Goal: Task Accomplishment & Management: Manage account settings

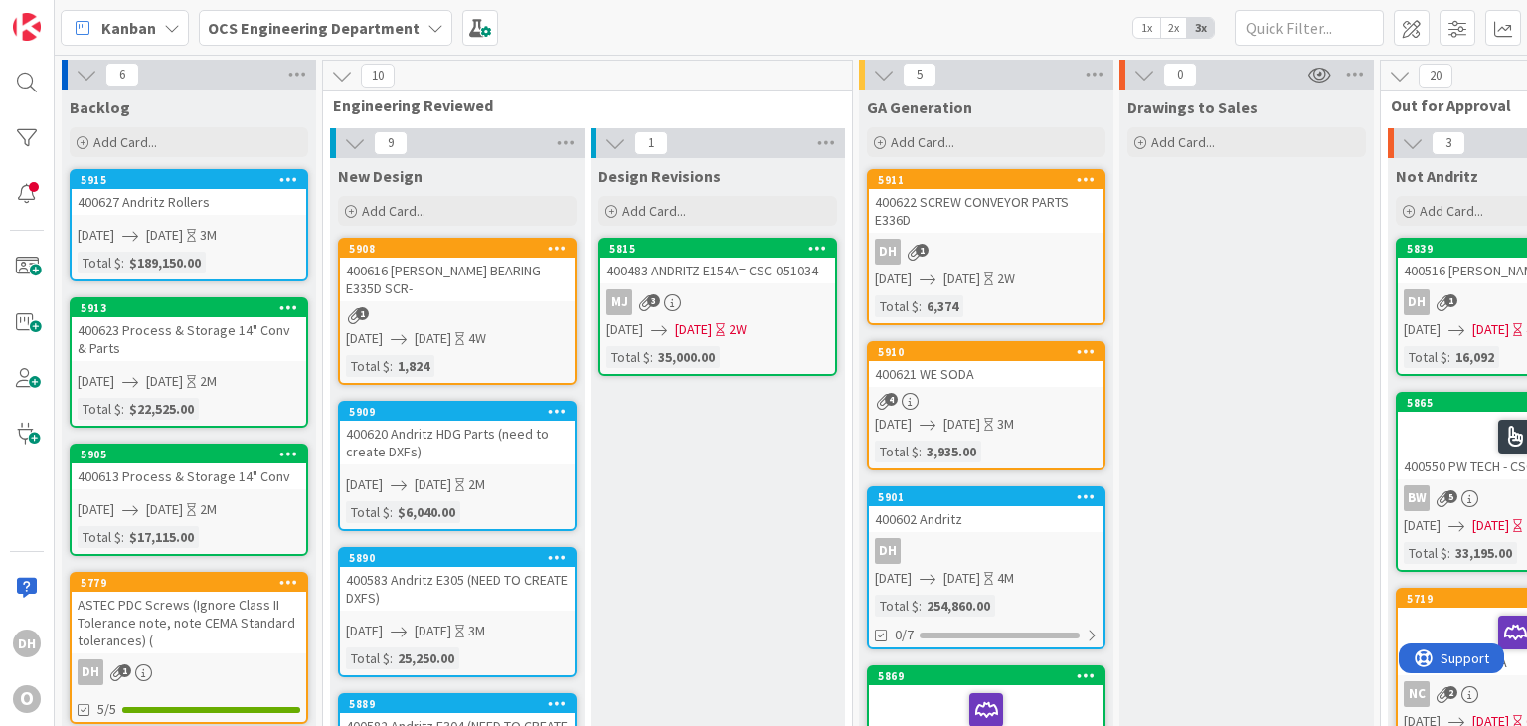
click at [727, 263] on div "400483 ANDRITZ E154A= CSC-051034" at bounding box center [717, 270] width 235 height 26
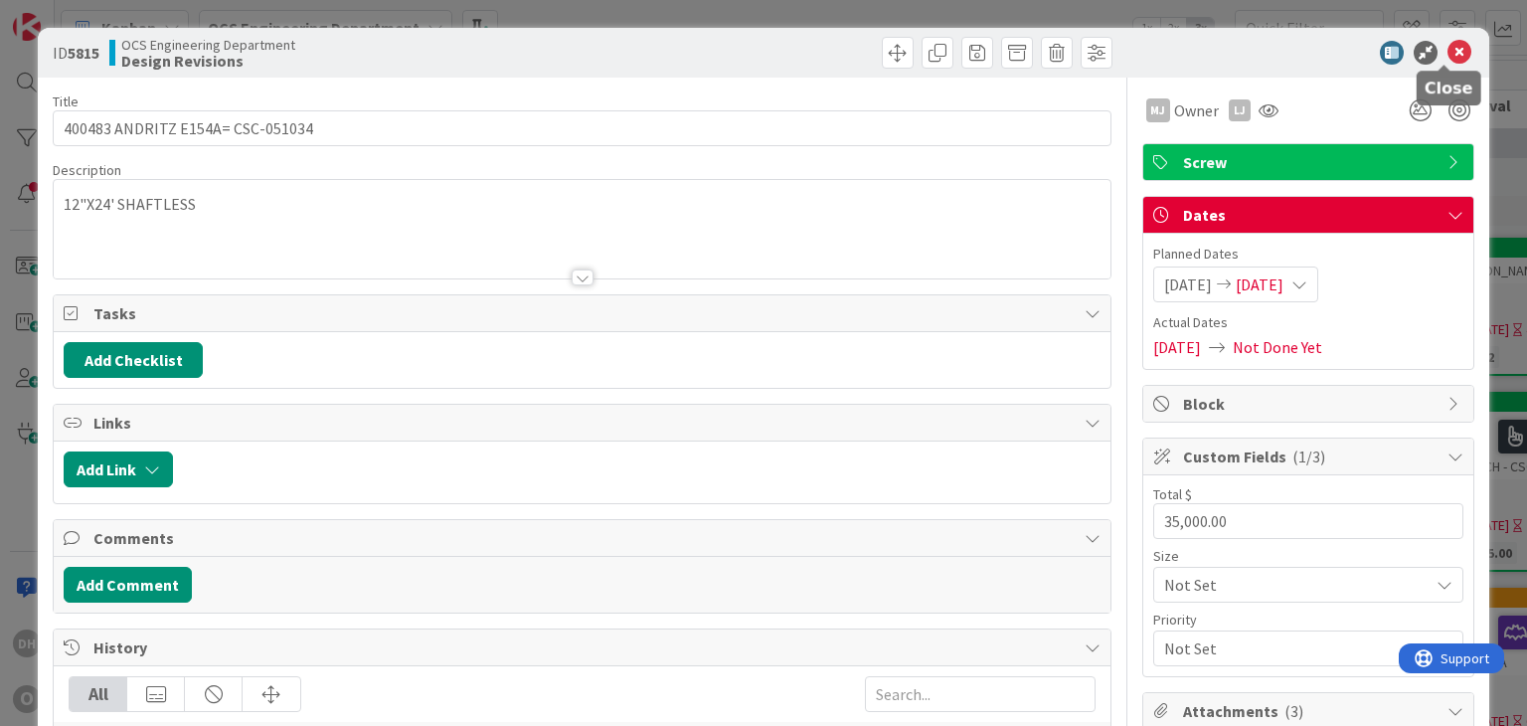
click at [1447, 51] on icon at bounding box center [1459, 53] width 24 height 24
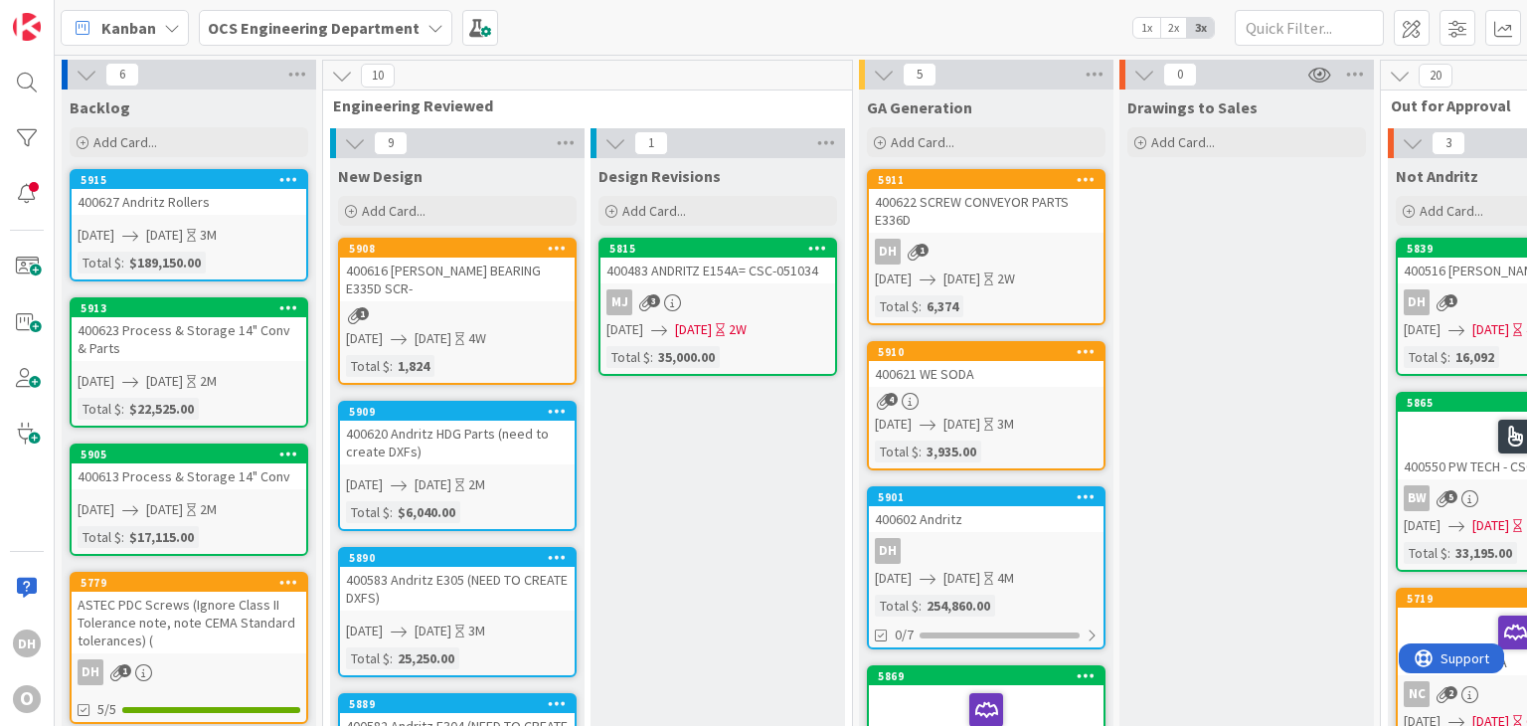
click at [1000, 199] on div "400622 SCREW CONVEYOR PARTS E336D" at bounding box center [986, 211] width 235 height 44
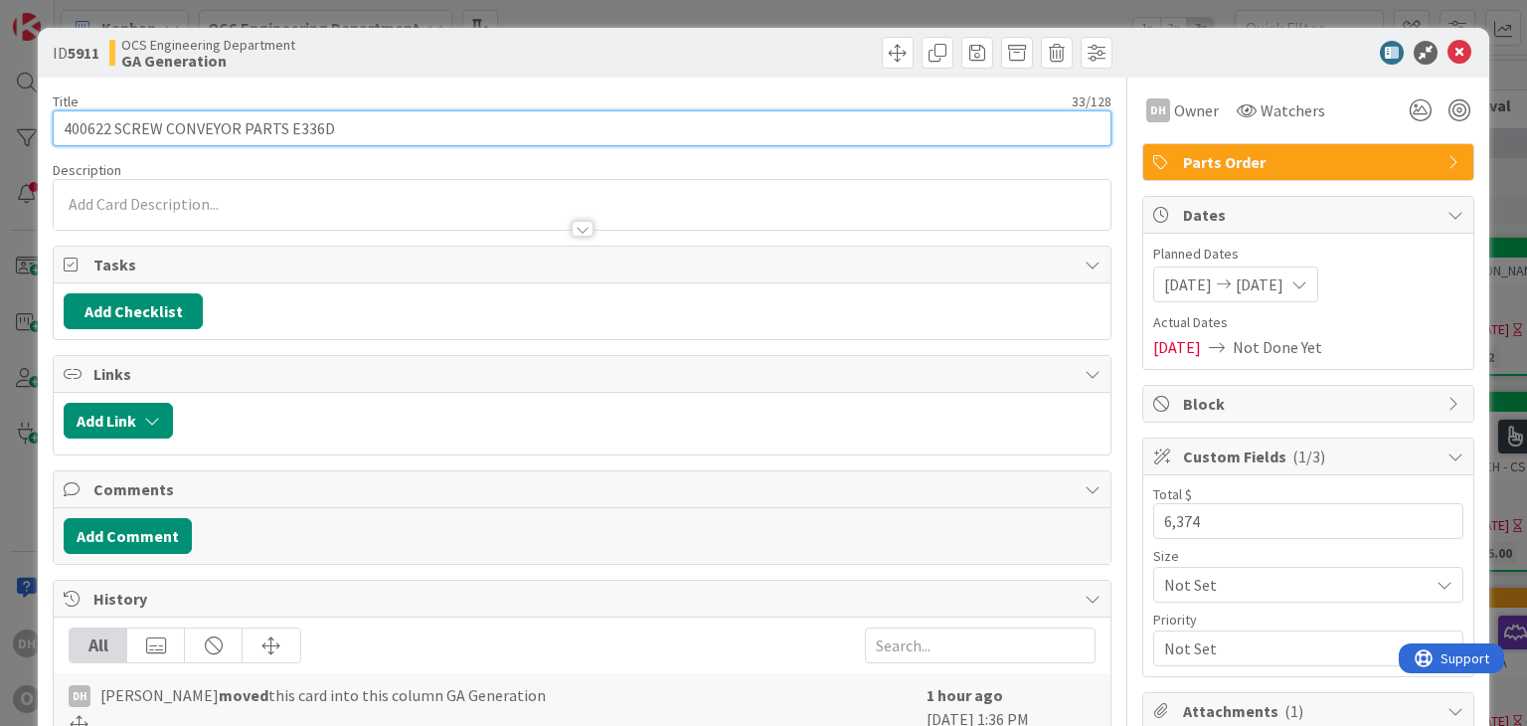
click at [331, 120] on input "400622 SCREW CONVEYOR PARTS E336D" at bounding box center [582, 128] width 1058 height 36
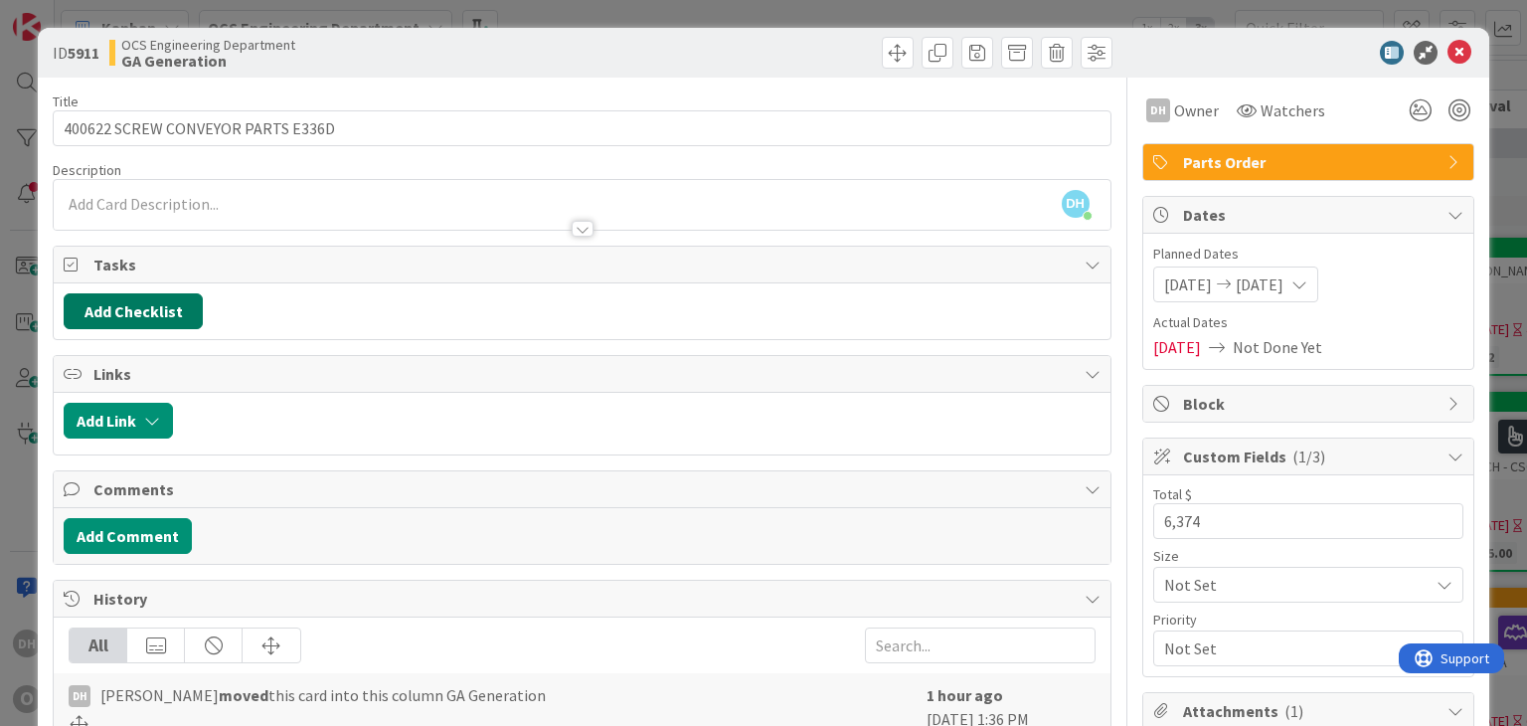
click at [147, 299] on button "Add Checklist" at bounding box center [133, 311] width 139 height 36
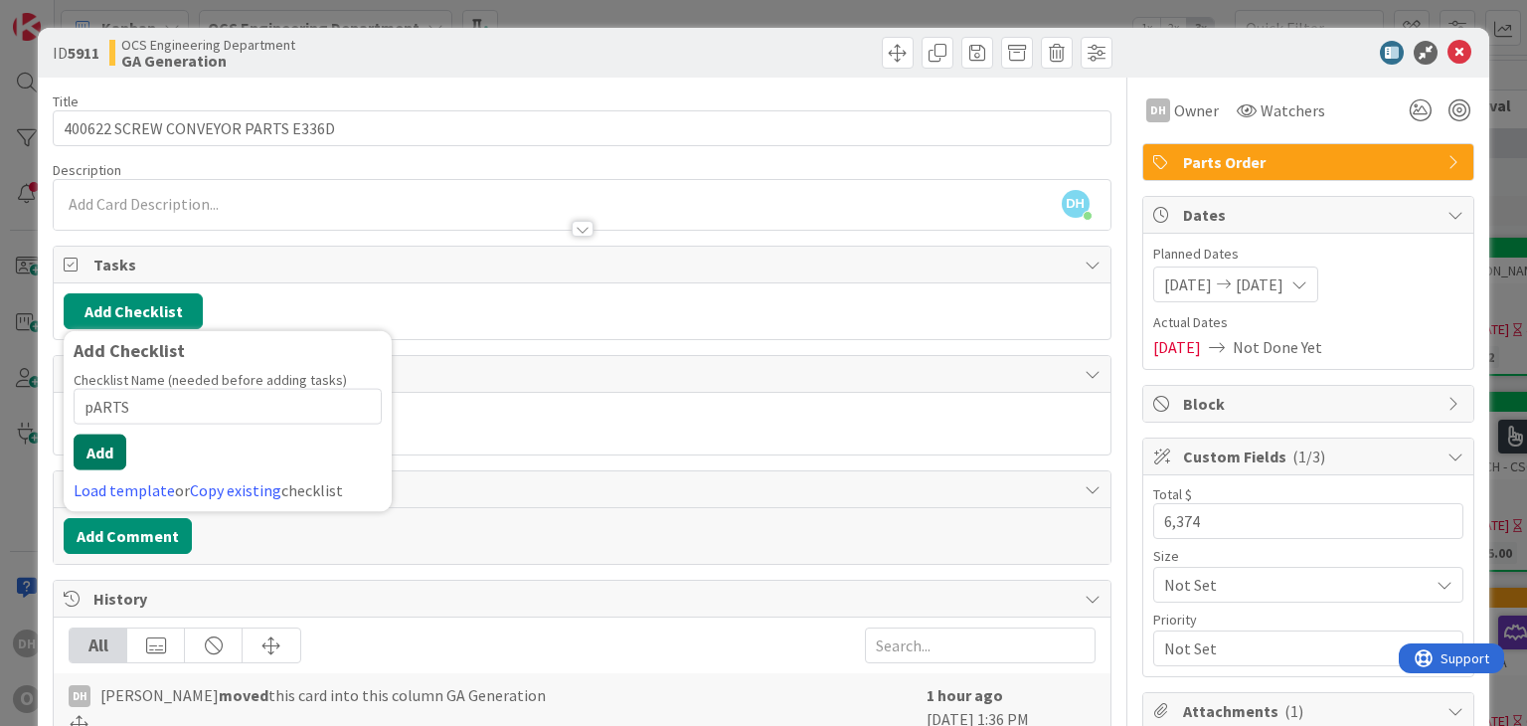
type input "pARTS"
click at [93, 440] on button "Add" at bounding box center [100, 452] width 53 height 36
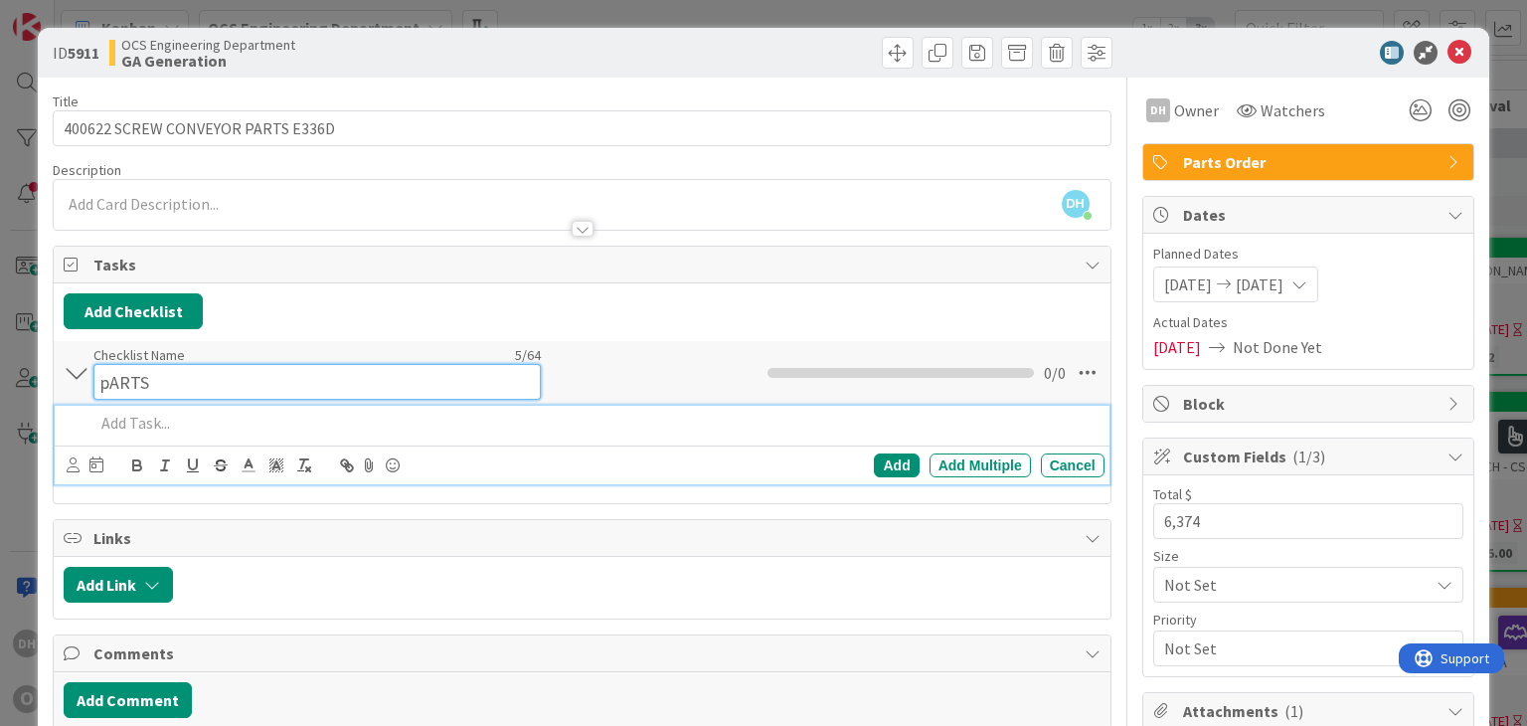
click at [149, 364] on input "pARTS" at bounding box center [316, 382] width 447 height 36
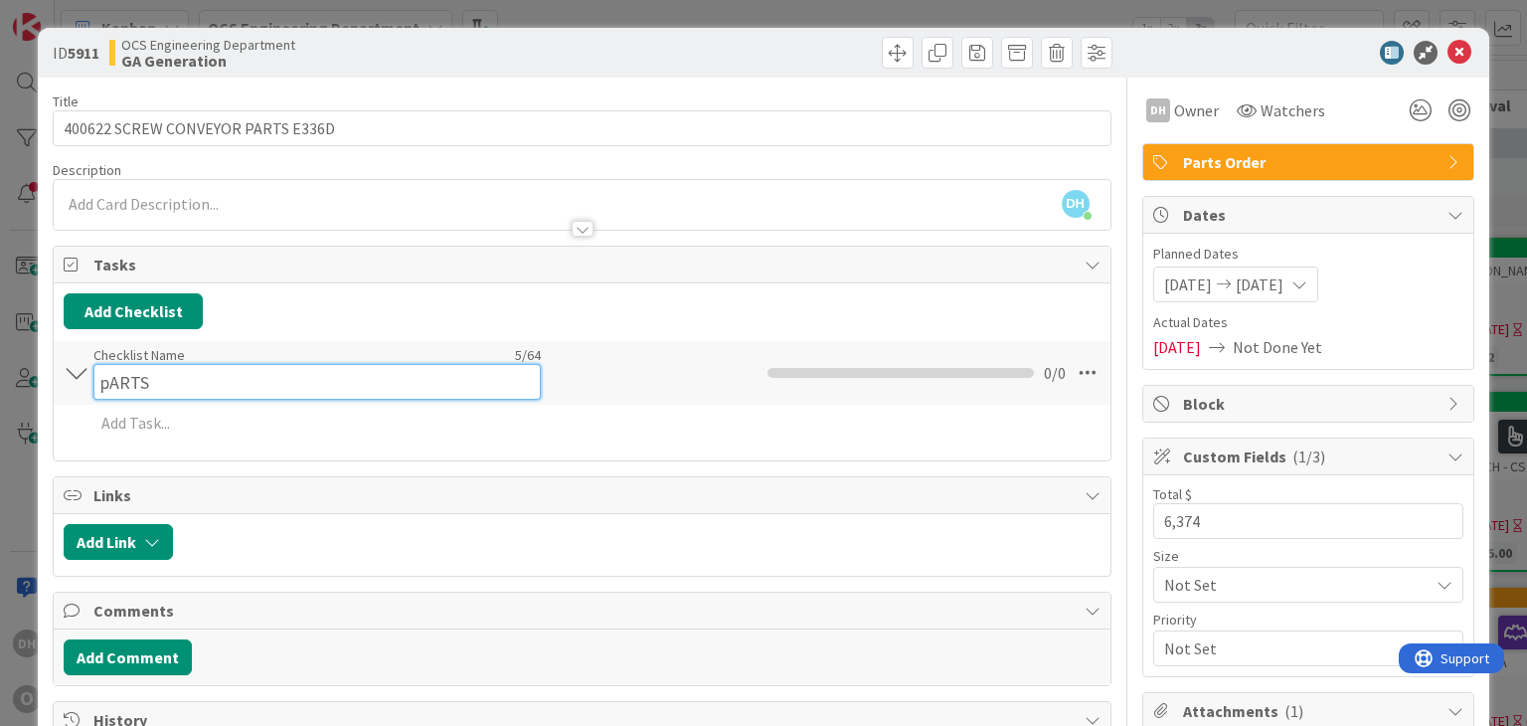
drag, startPoint x: 145, startPoint y: 371, endPoint x: 107, endPoint y: 379, distance: 38.6
click at [107, 379] on input "pARTS" at bounding box center [316, 382] width 447 height 36
type input "p"
type input "Parts"
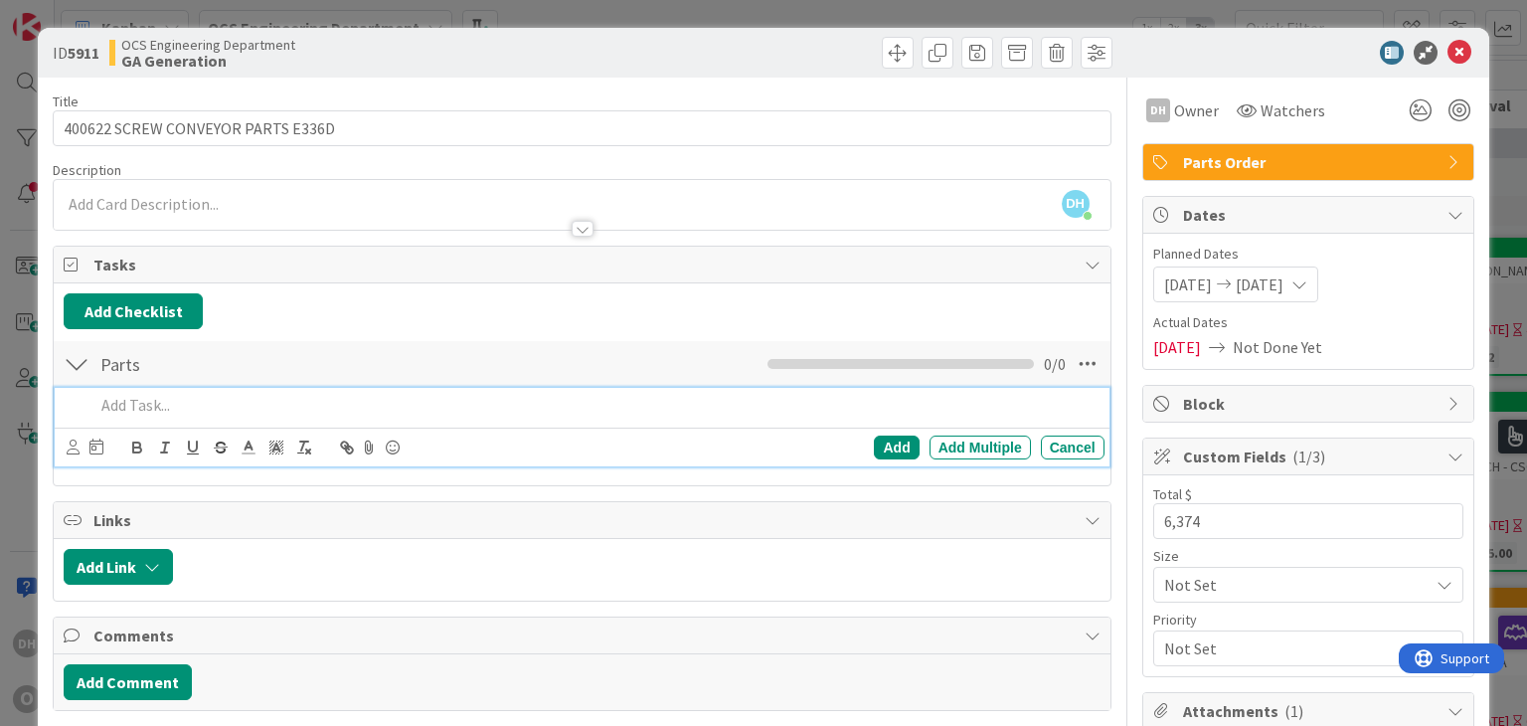
click at [227, 411] on p at bounding box center [594, 405] width 1001 height 23
click at [1447, 55] on icon at bounding box center [1459, 53] width 24 height 24
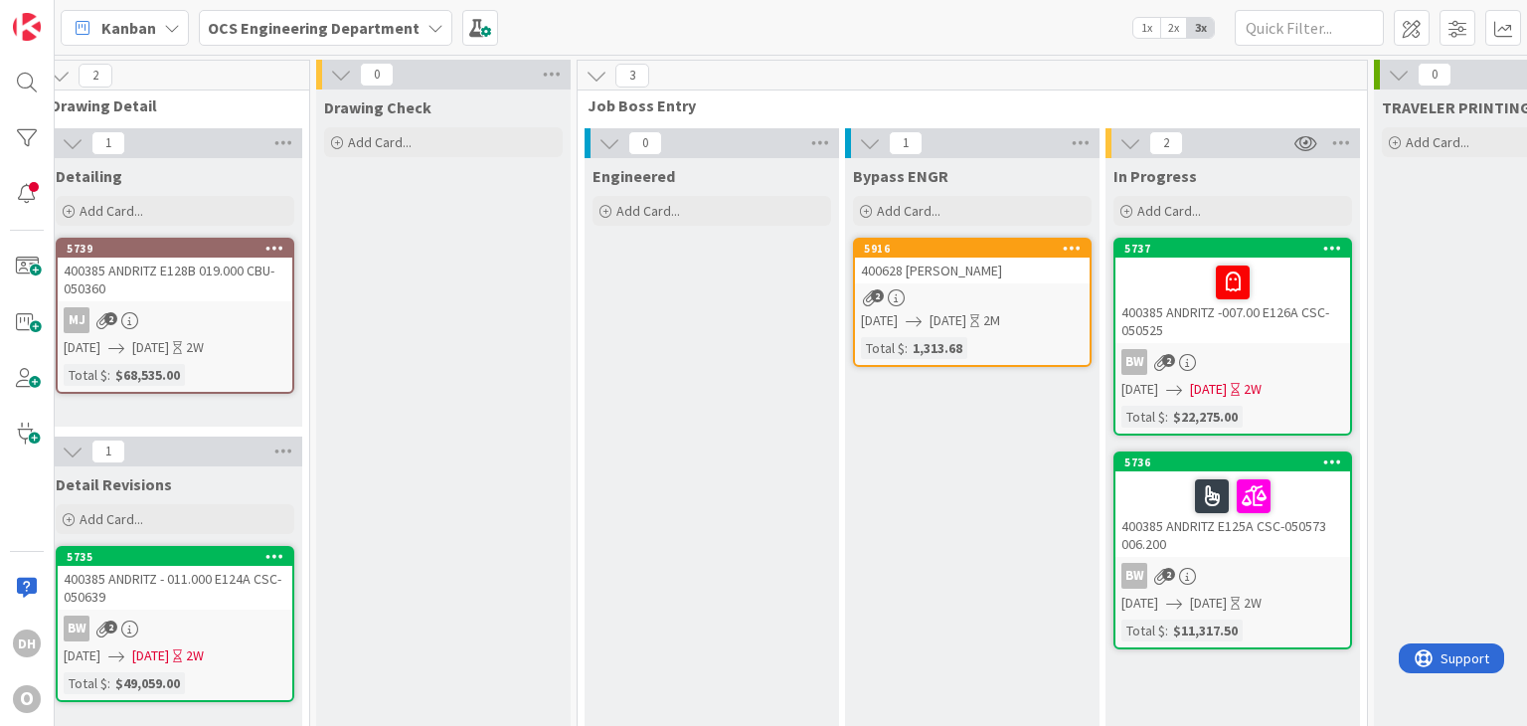
scroll to position [0, 2004]
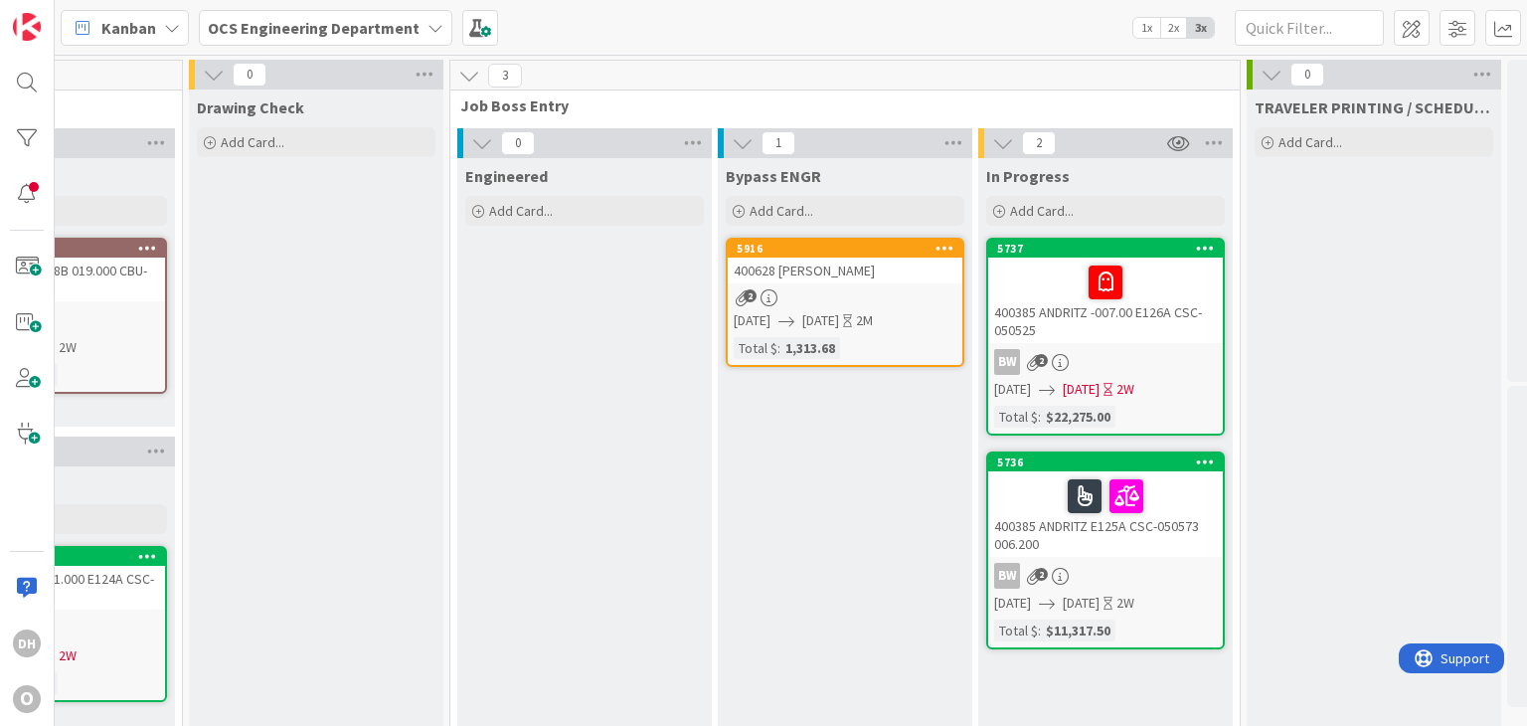
click at [1184, 139] on icon "button" at bounding box center [1178, 143] width 23 height 18
click at [1219, 183] on link "Stop Watching Column" at bounding box center [1264, 185] width 202 height 29
click at [1218, 142] on icon at bounding box center [1214, 143] width 26 height 30
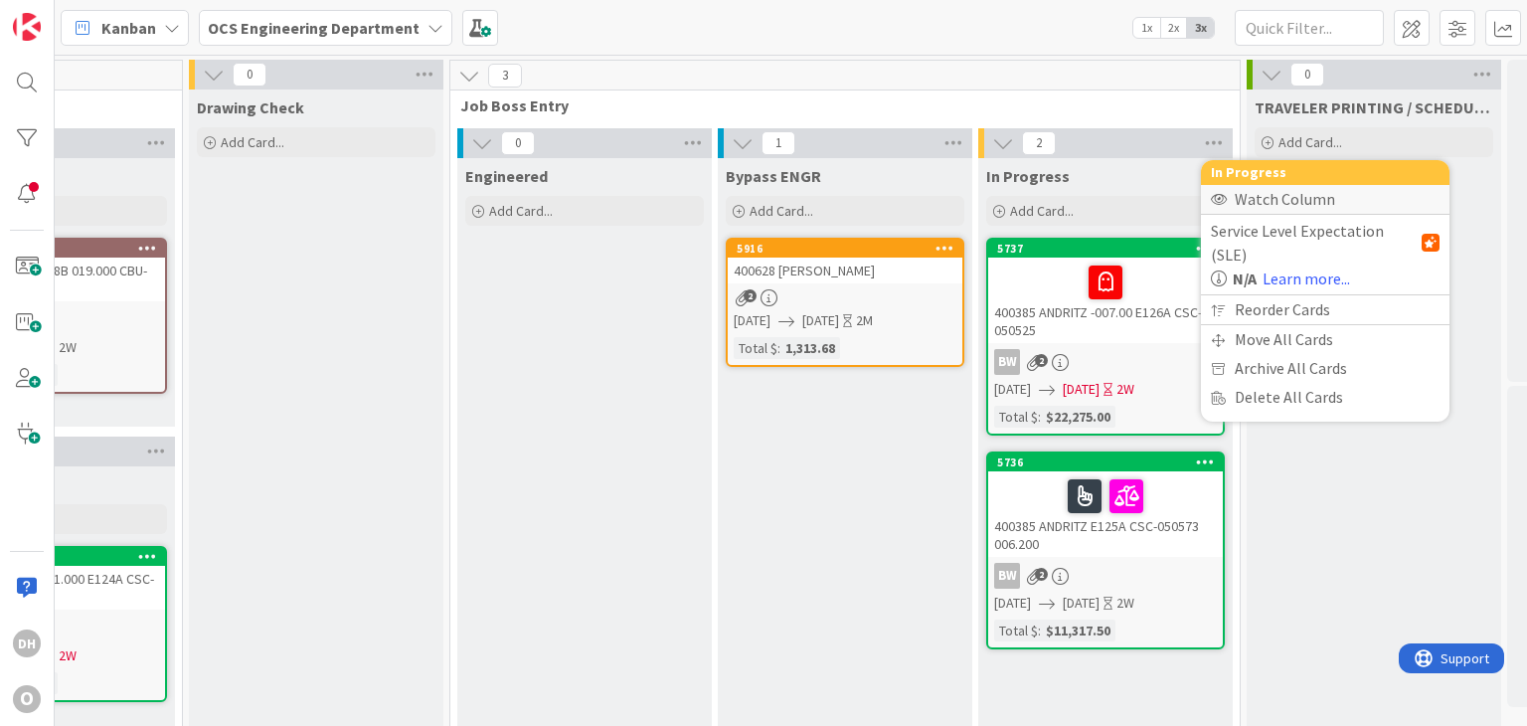
click at [1276, 200] on div "Watch Column" at bounding box center [1325, 199] width 248 height 29
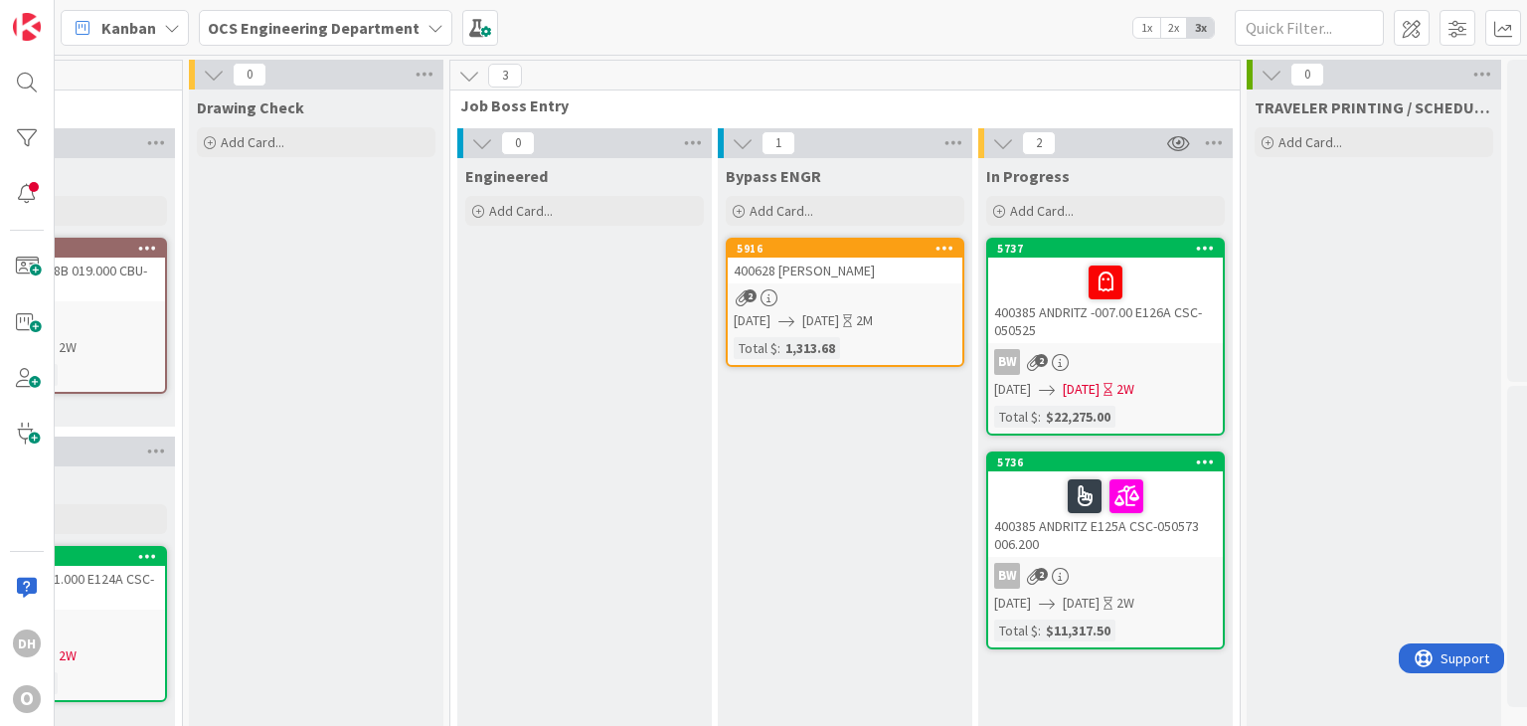
click at [1061, 323] on div "400385 ANDRITZ -007.00 E126A CSC-050525" at bounding box center [1105, 299] width 235 height 85
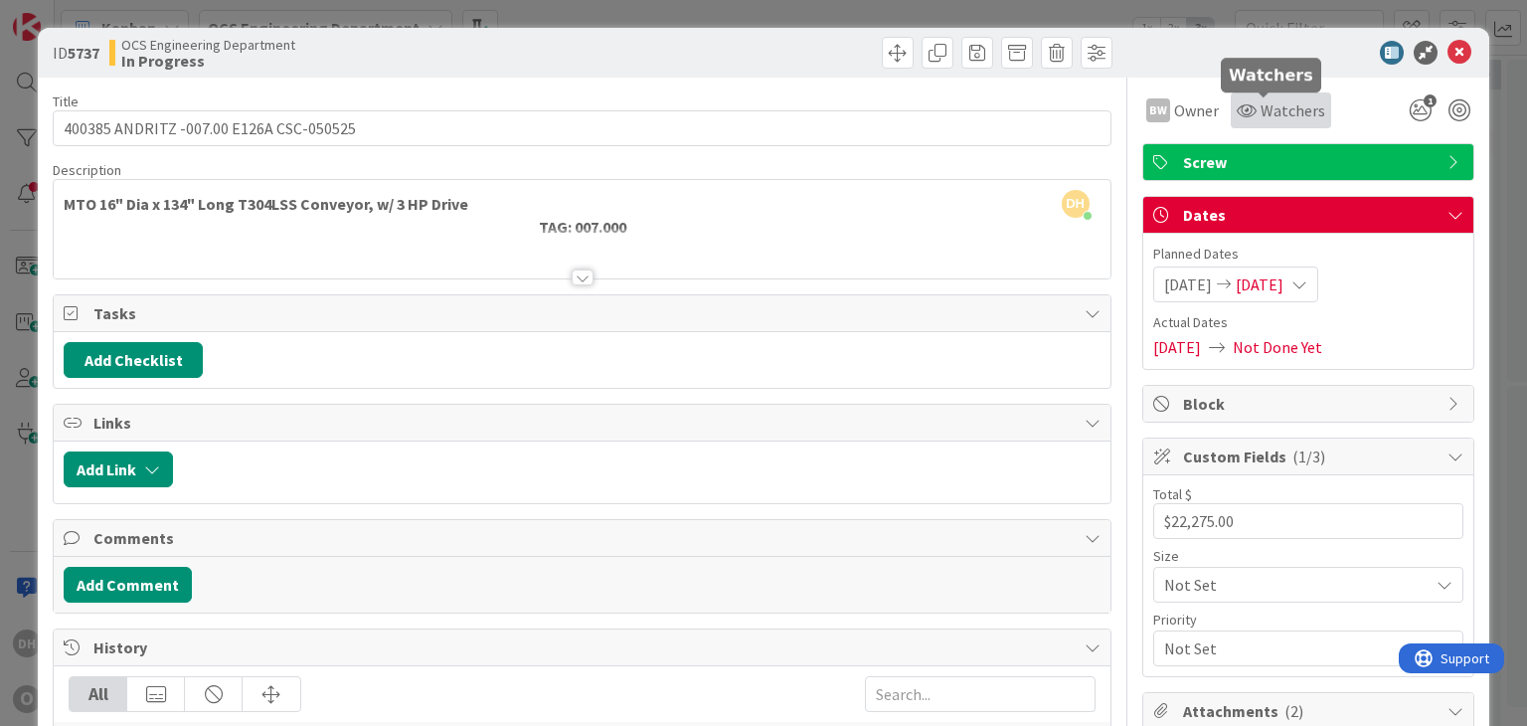
click at [1260, 116] on span "Watchers" at bounding box center [1292, 110] width 65 height 24
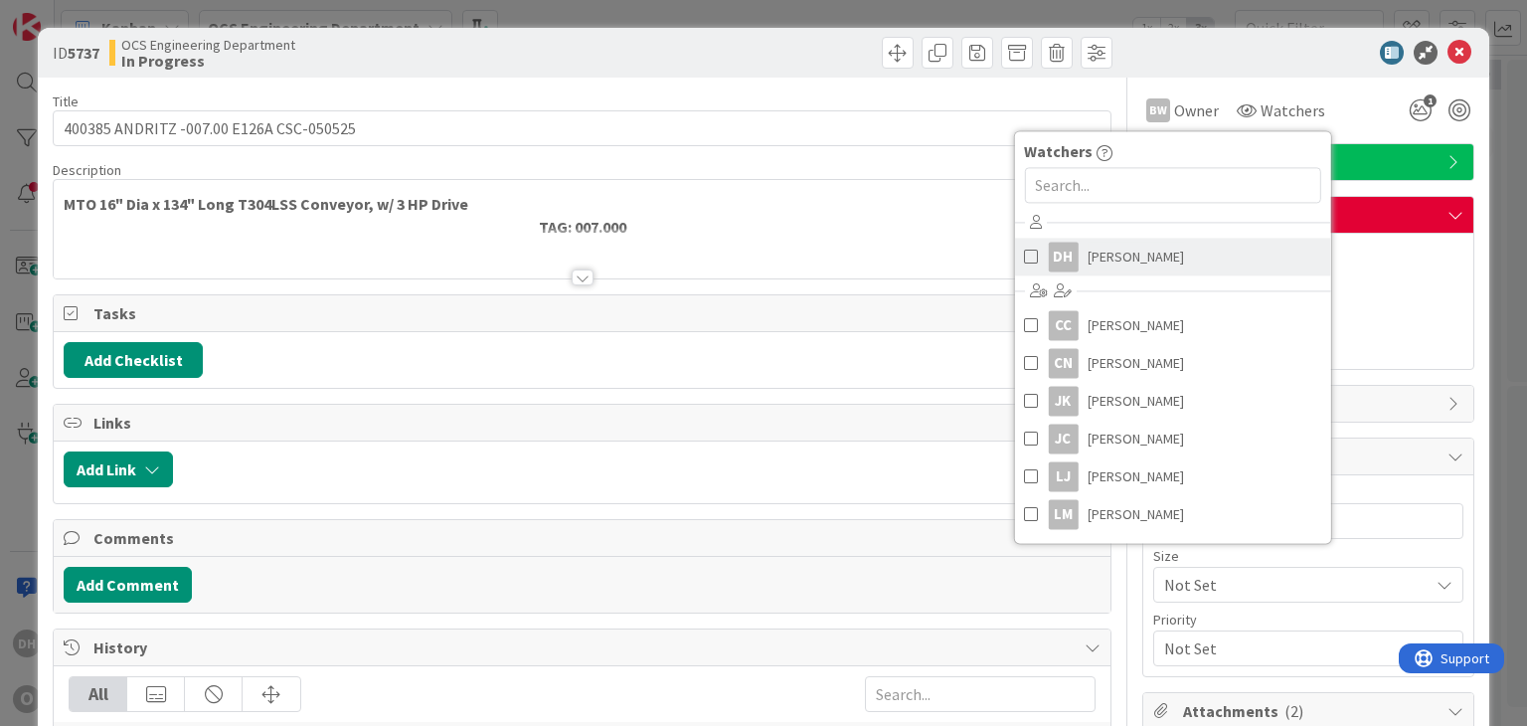
click at [1048, 259] on div "DH" at bounding box center [1063, 257] width 30 height 30
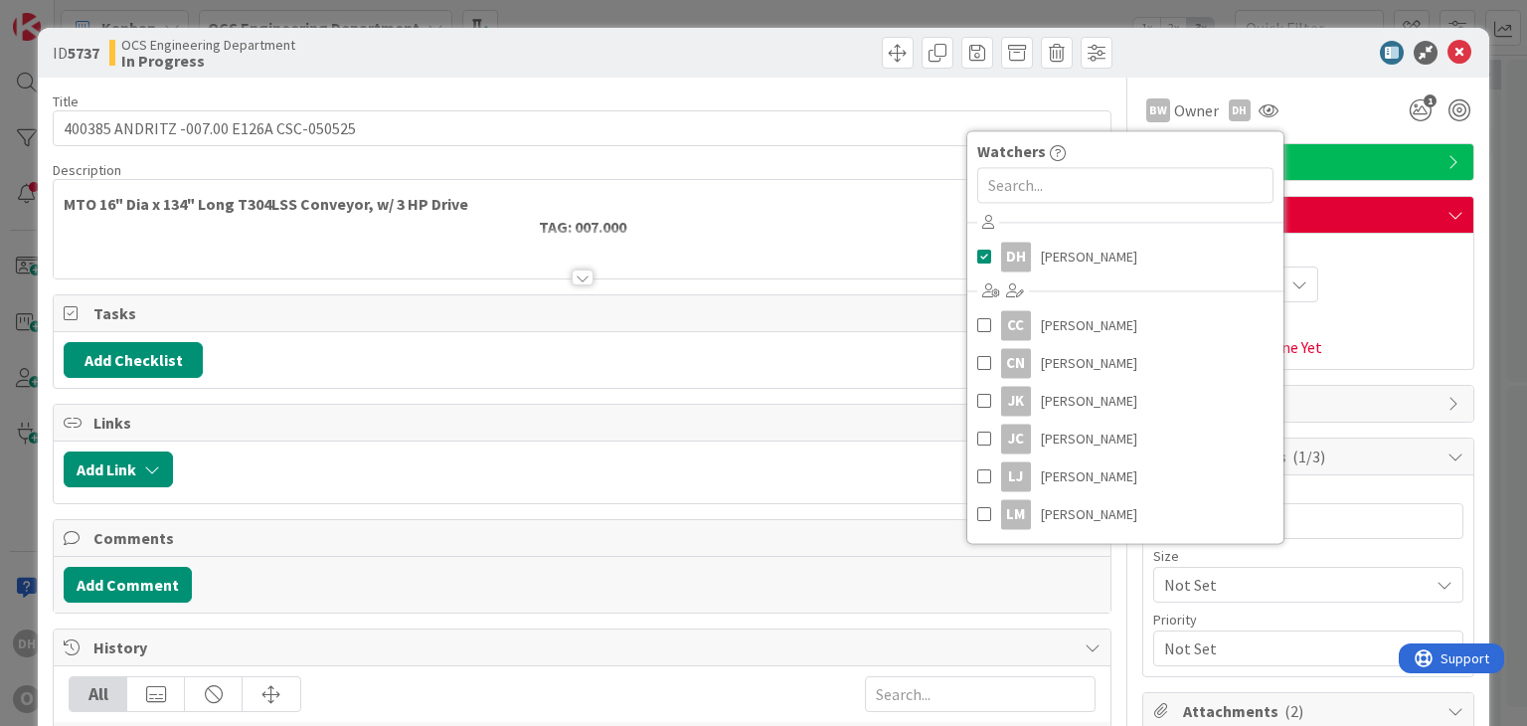
click at [1200, 29] on div "ID 5737 OCS Engineering Department In Progress" at bounding box center [763, 53] width 1450 height 50
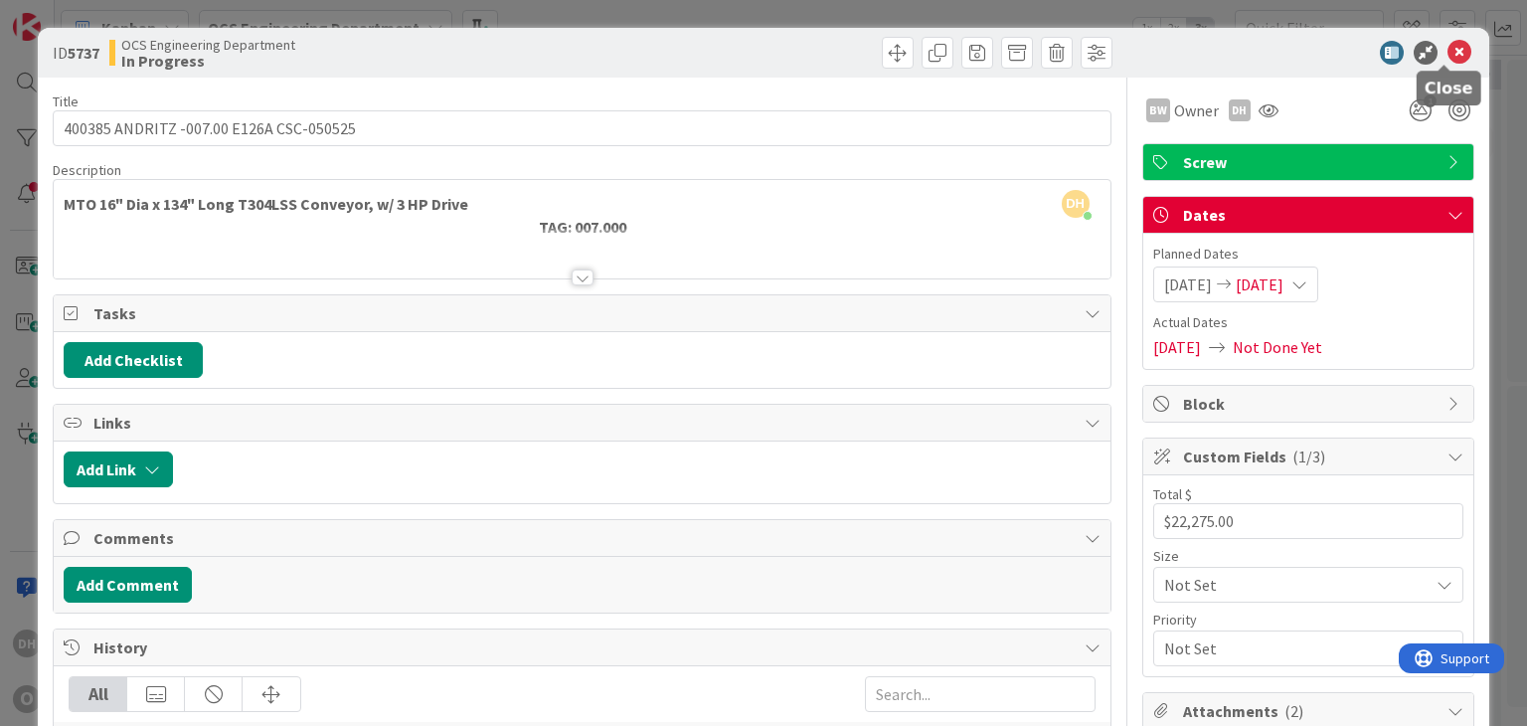
click at [1447, 50] on icon at bounding box center [1459, 53] width 24 height 24
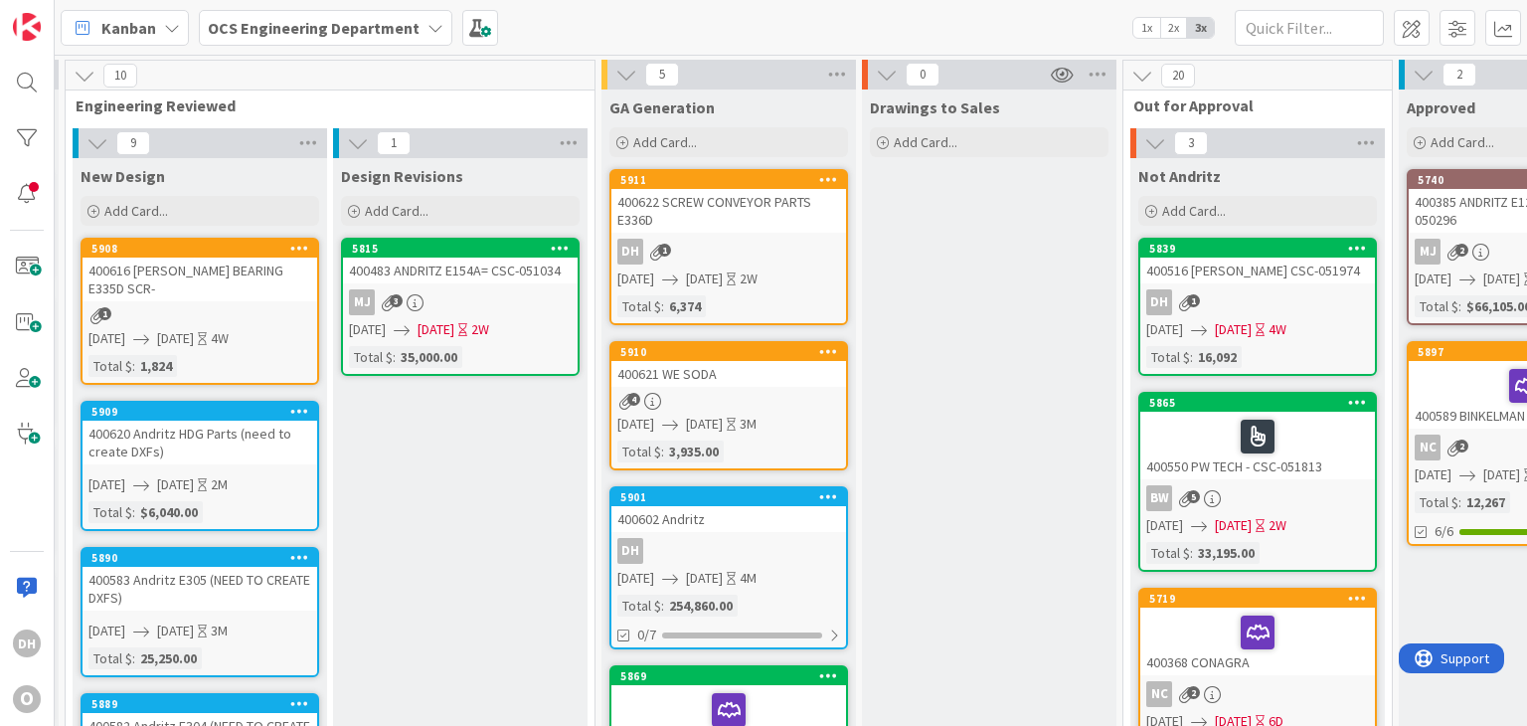
scroll to position [0, 227]
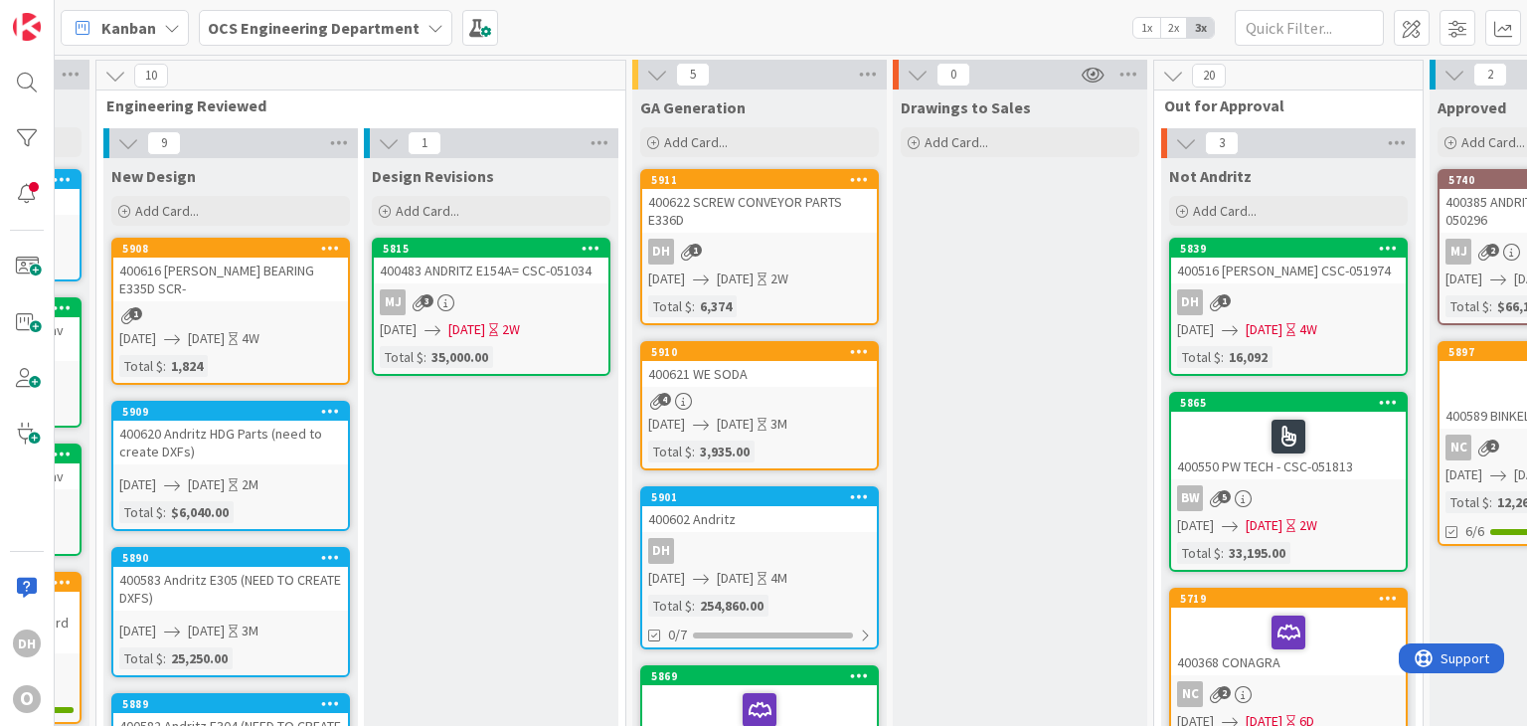
click at [765, 386] on link "5910 400621 WE SODA 4 08/25/2025 11/17/2025 3M Total $ : 3,935.00" at bounding box center [759, 405] width 239 height 129
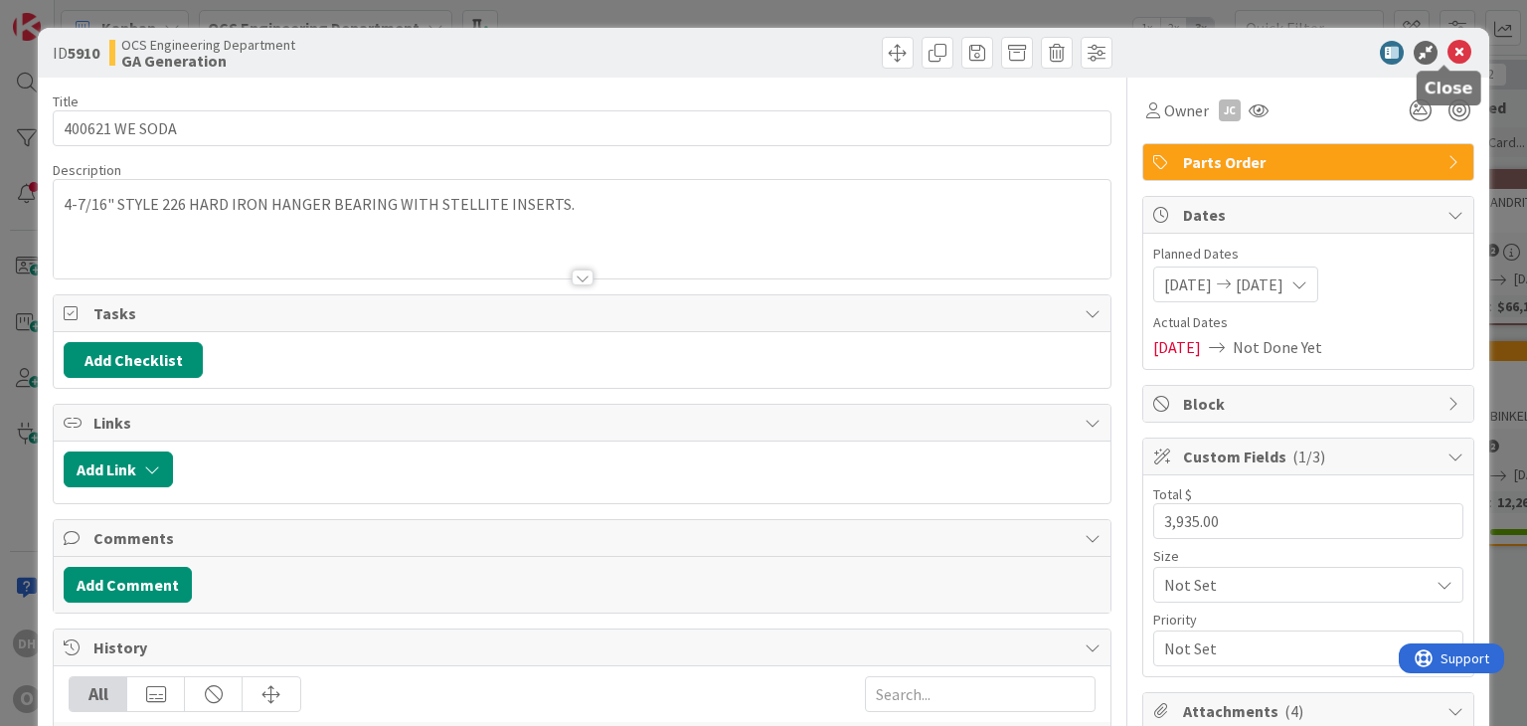
click at [1447, 43] on icon at bounding box center [1459, 53] width 24 height 24
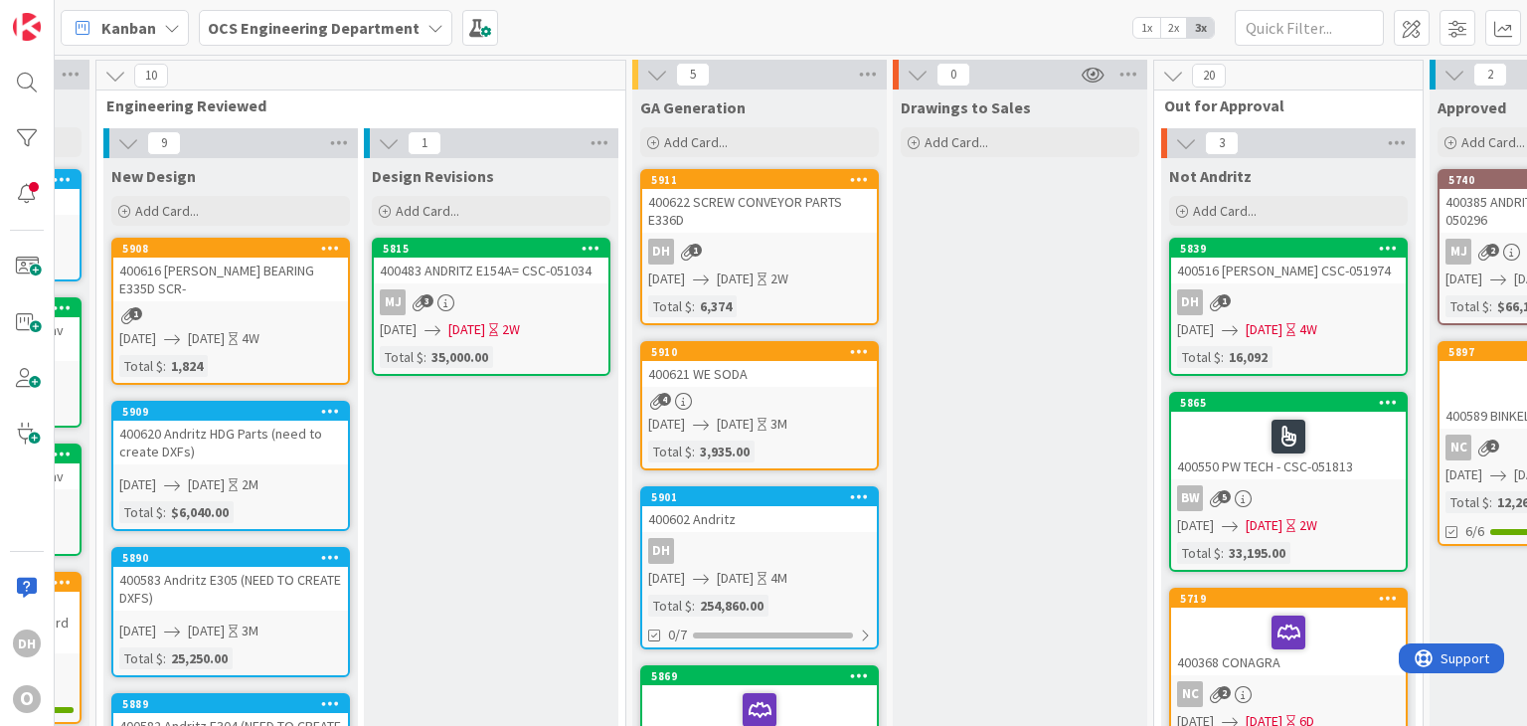
click at [727, 538] on div "DH" at bounding box center [759, 551] width 235 height 26
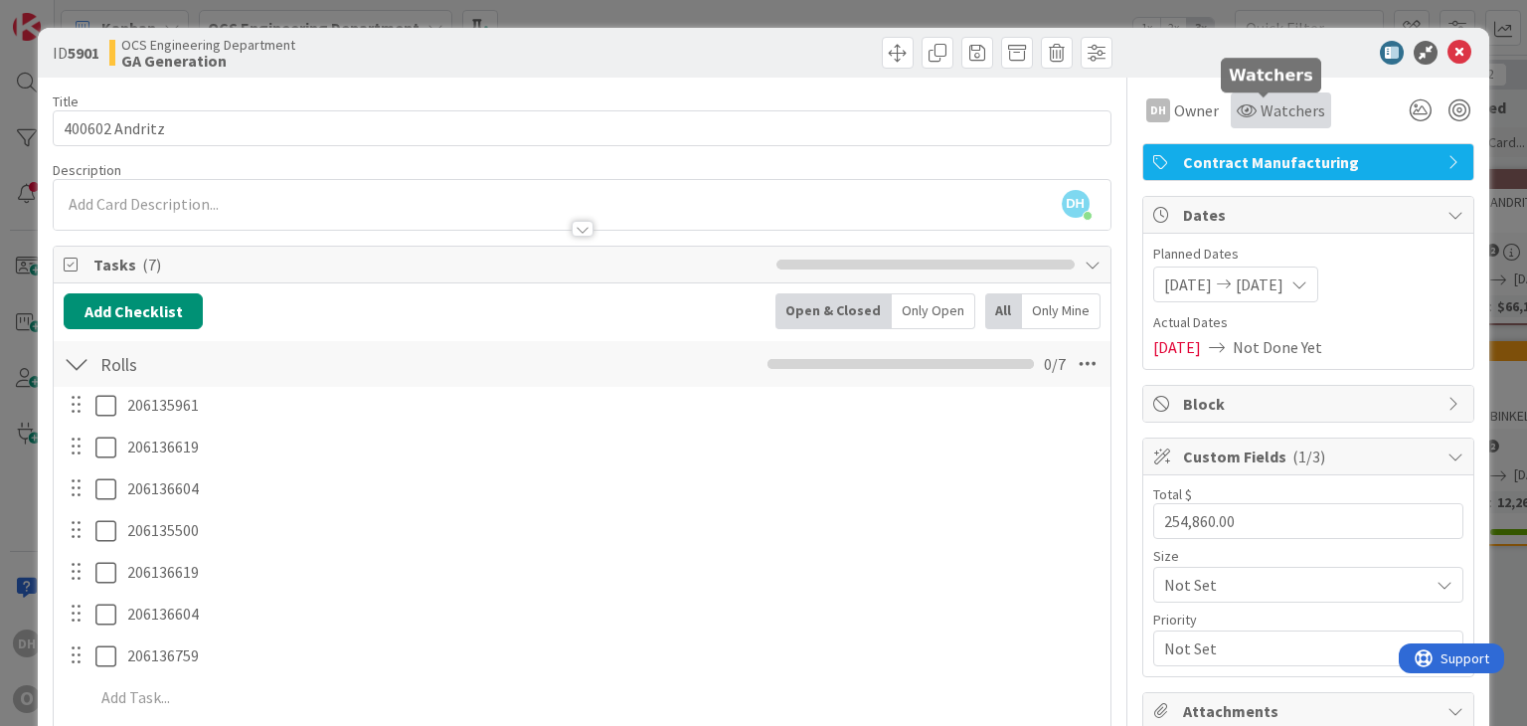
click at [1260, 112] on span "Watchers" at bounding box center [1292, 110] width 65 height 24
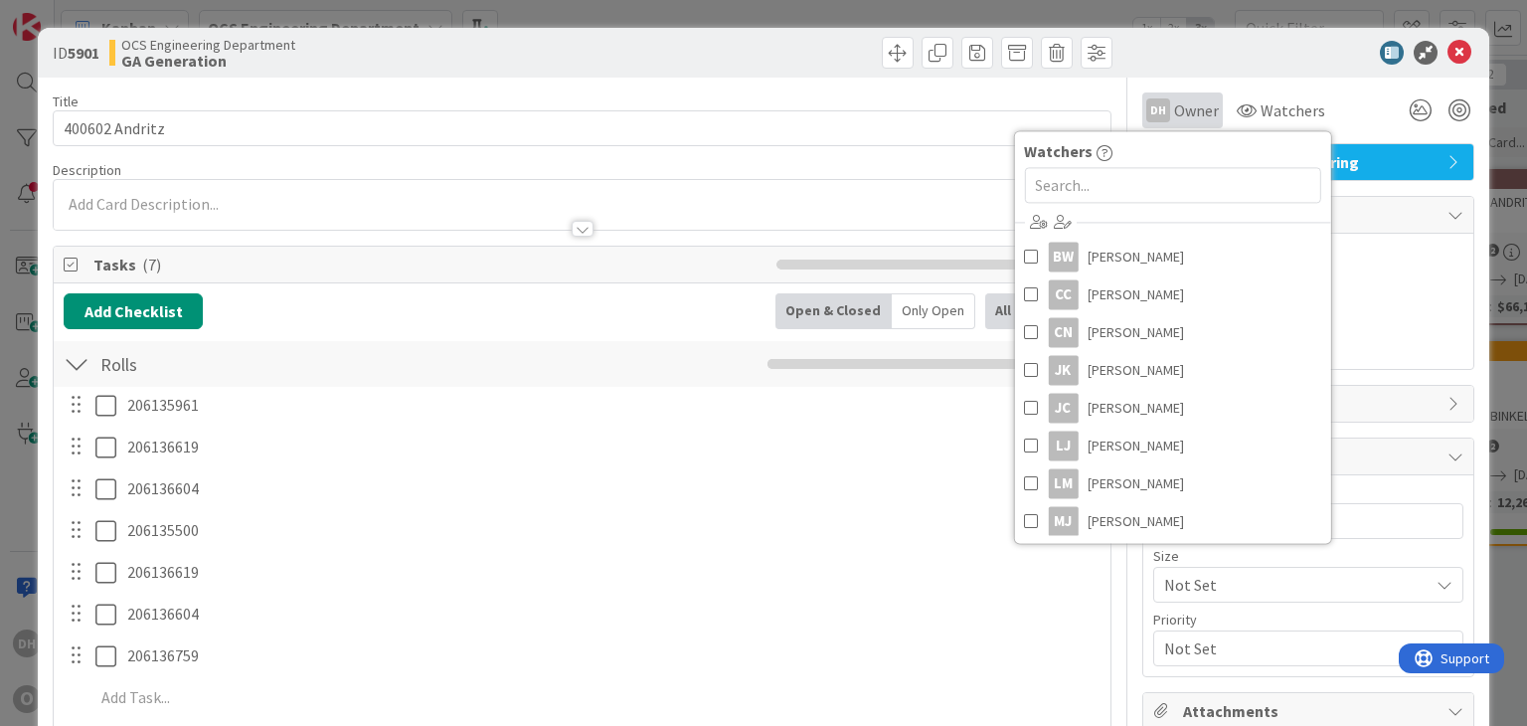
click at [1189, 125] on div "DH Owner" at bounding box center [1182, 110] width 81 height 36
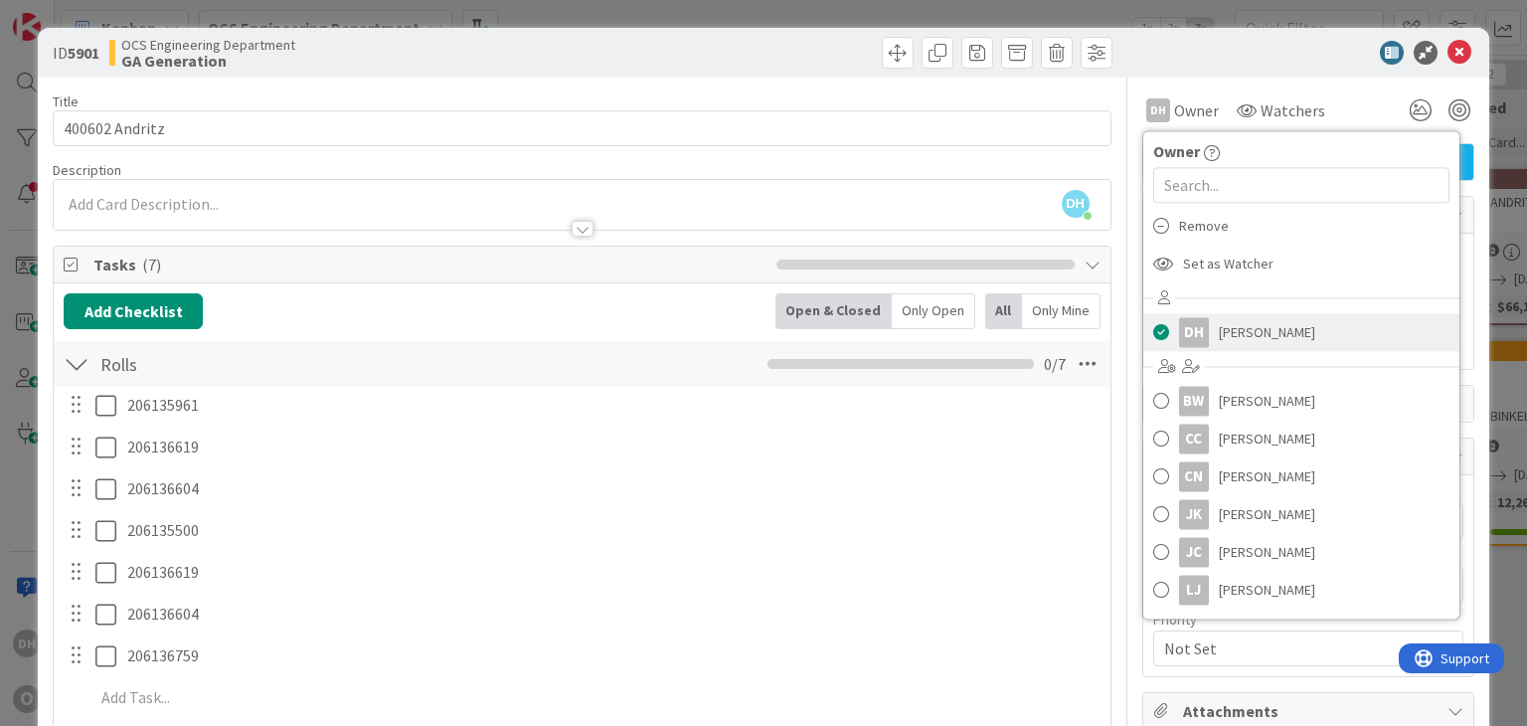
click at [1179, 327] on div "DH" at bounding box center [1194, 332] width 30 height 30
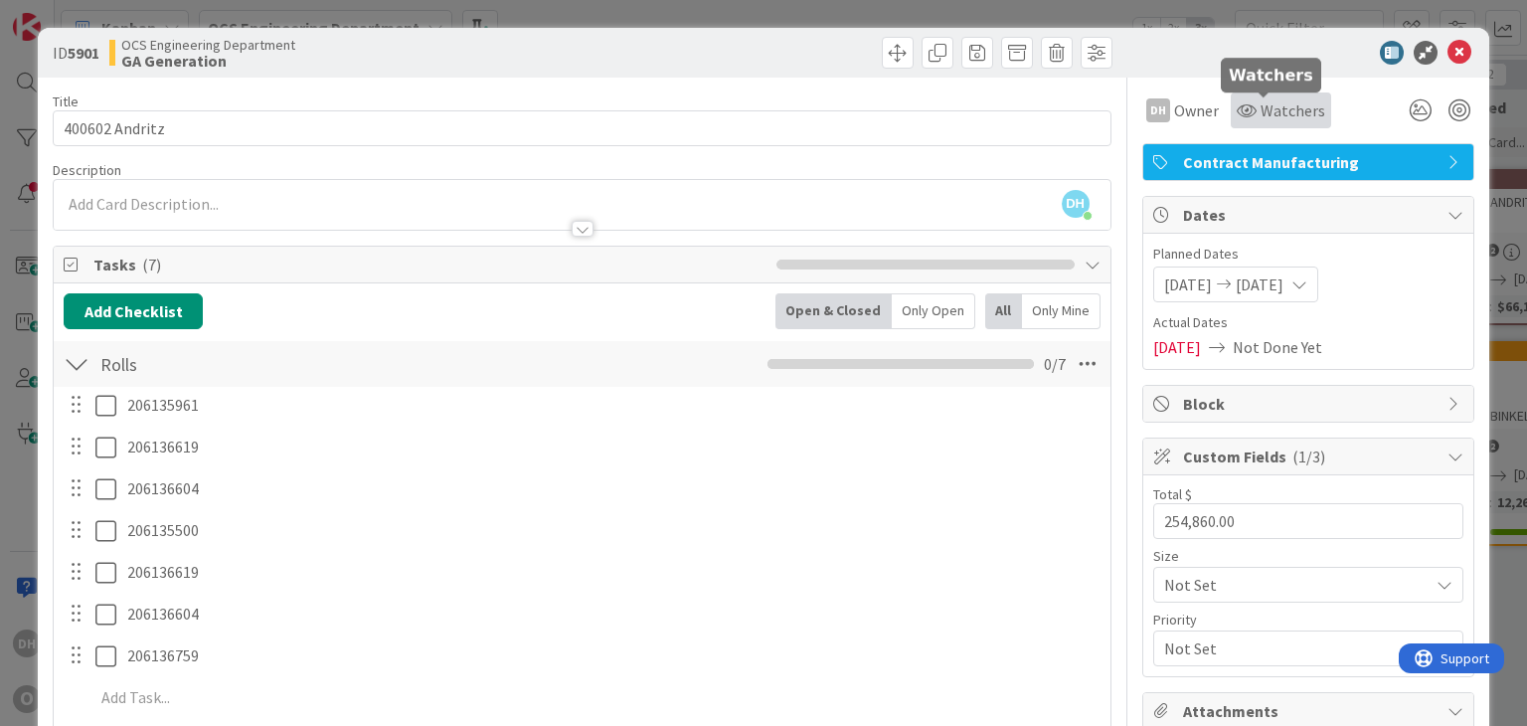
click at [1260, 108] on span "Watchers" at bounding box center [1292, 110] width 65 height 24
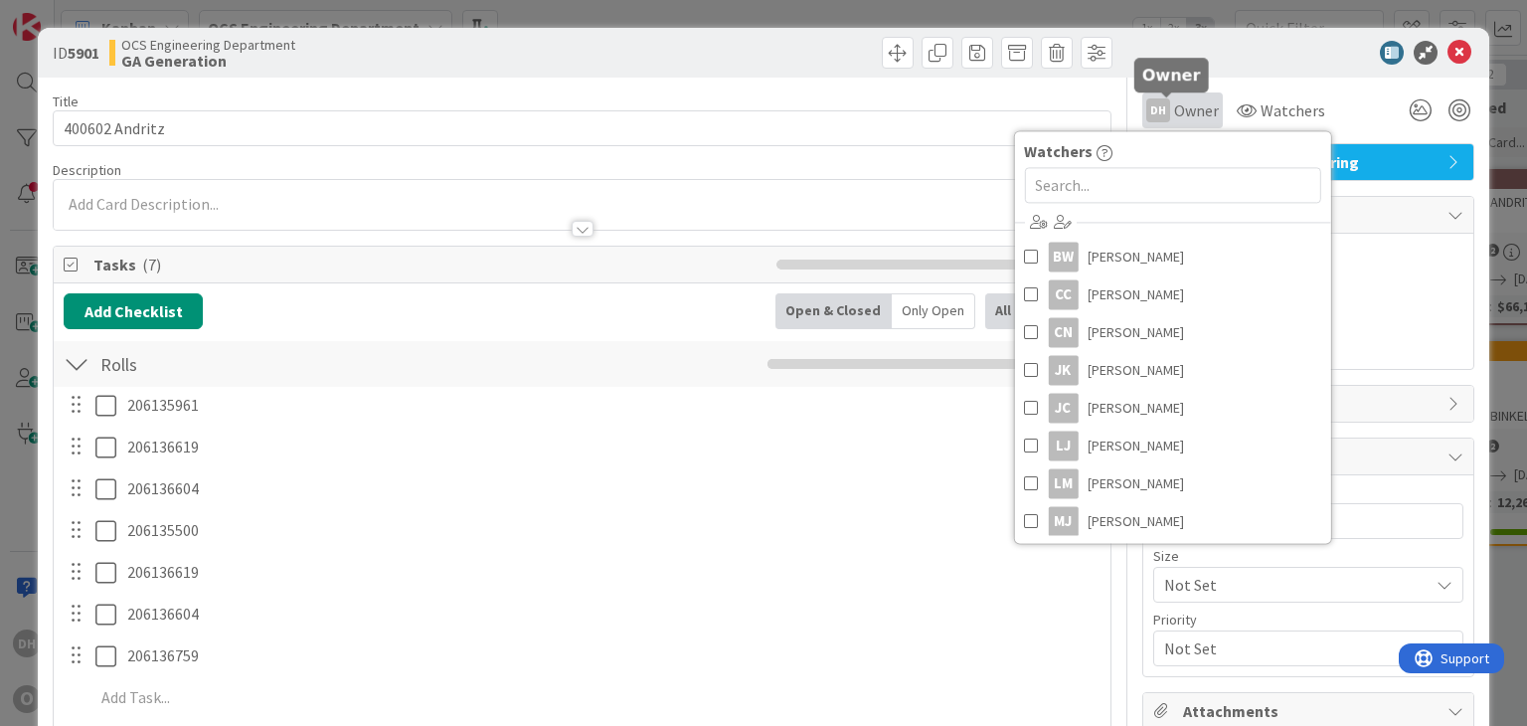
click at [1174, 113] on span "Owner" at bounding box center [1196, 110] width 45 height 24
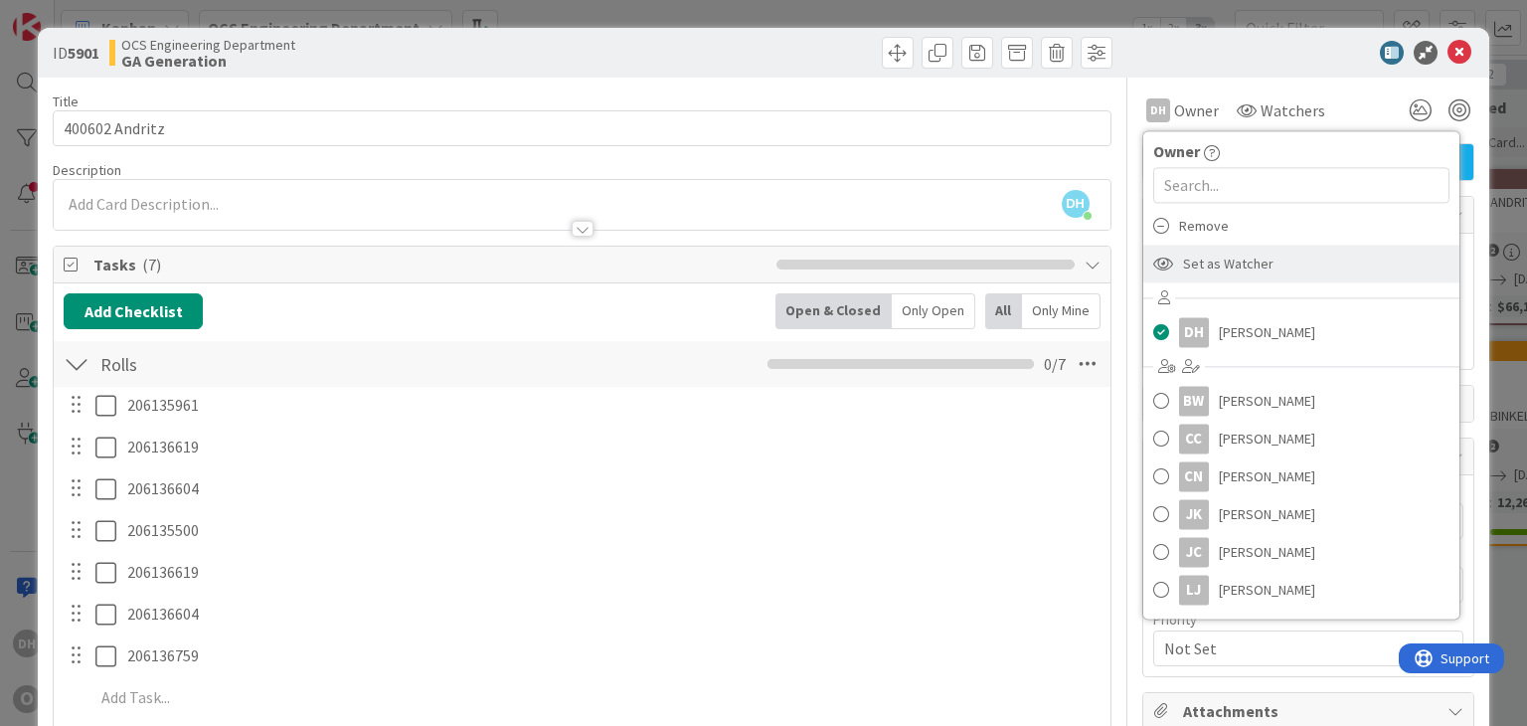
click at [1227, 267] on span "Set as Watcher" at bounding box center [1228, 263] width 90 height 30
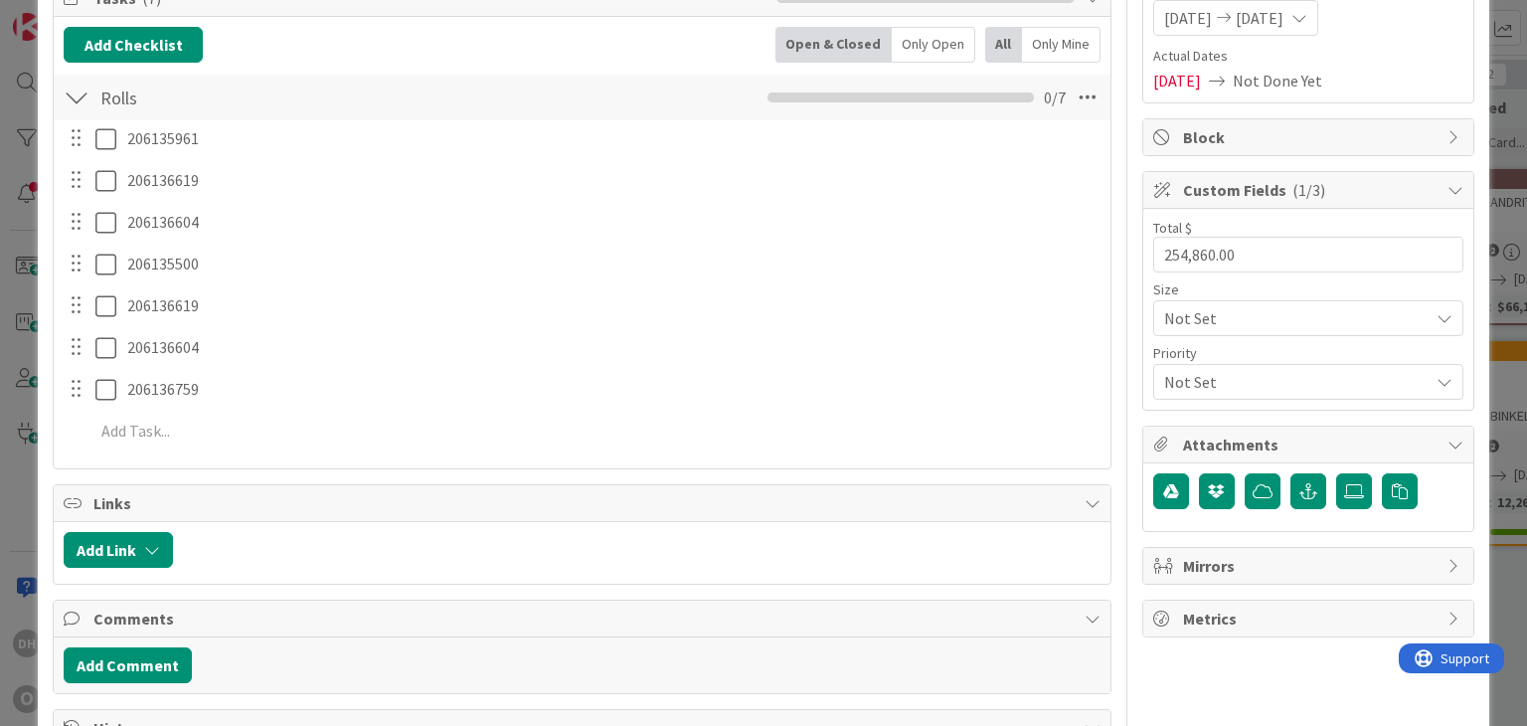
scroll to position [497, 0]
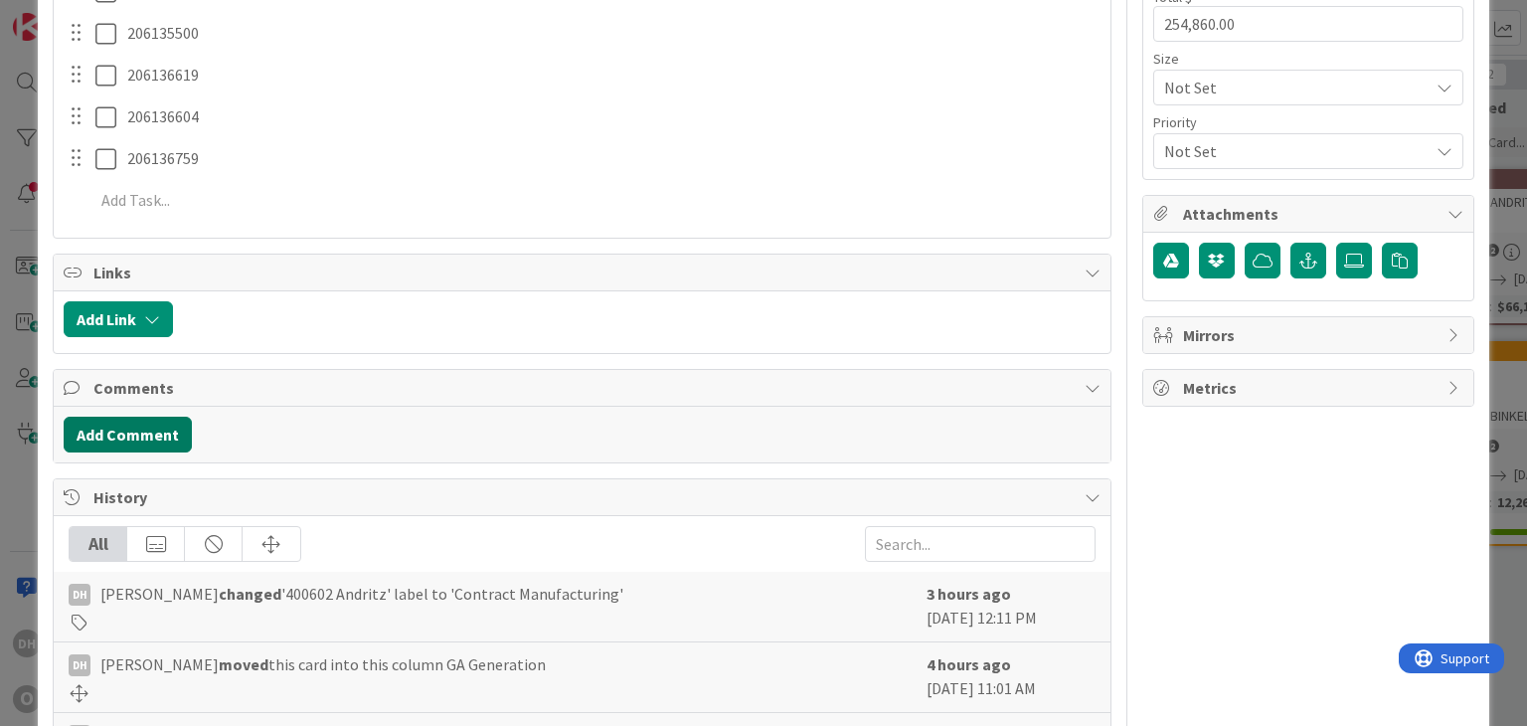
click at [127, 428] on button "Add Comment" at bounding box center [128, 434] width 128 height 36
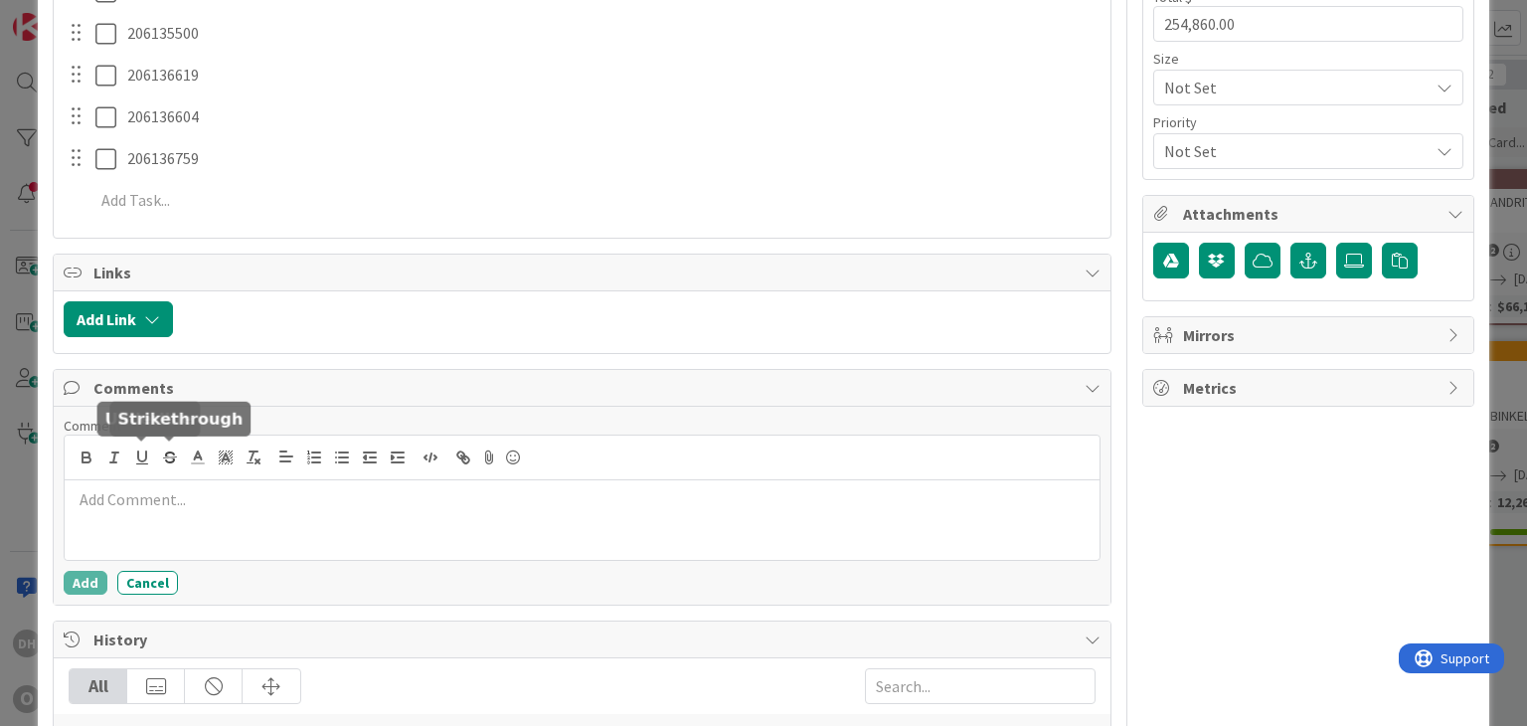
click at [155, 493] on p at bounding box center [582, 499] width 1018 height 23
click at [87, 585] on button "Add" at bounding box center [86, 583] width 44 height 24
